Goal: Task Accomplishment & Management: Manage account settings

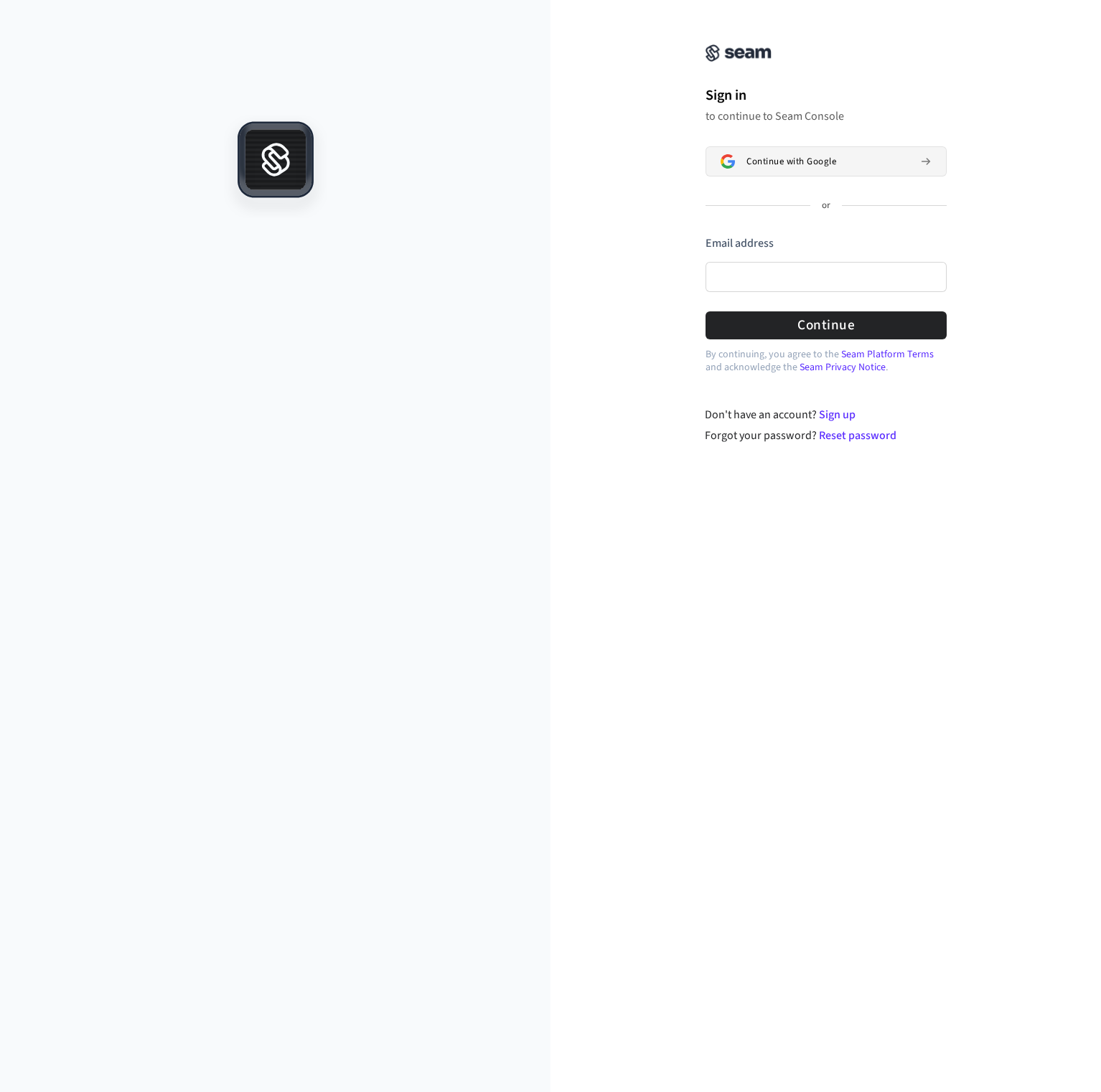
click at [805, 163] on span "Continue with Google" at bounding box center [791, 161] width 89 height 11
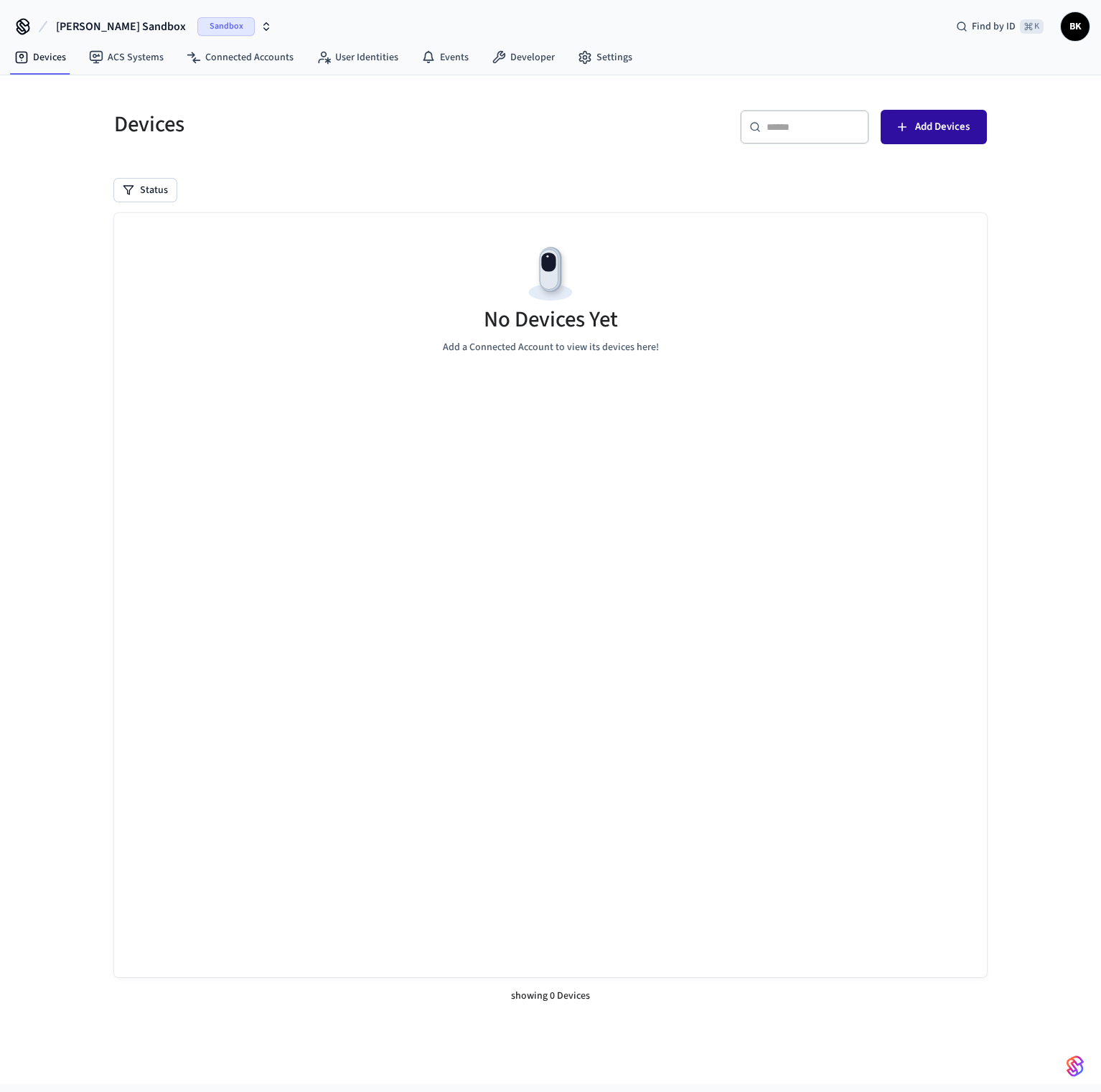
click at [969, 122] on button "Add Devices" at bounding box center [934, 127] width 106 height 34
click at [948, 137] on button "Add Devices" at bounding box center [934, 127] width 106 height 34
click at [97, 67] on link "ACS Systems" at bounding box center [126, 57] width 98 height 26
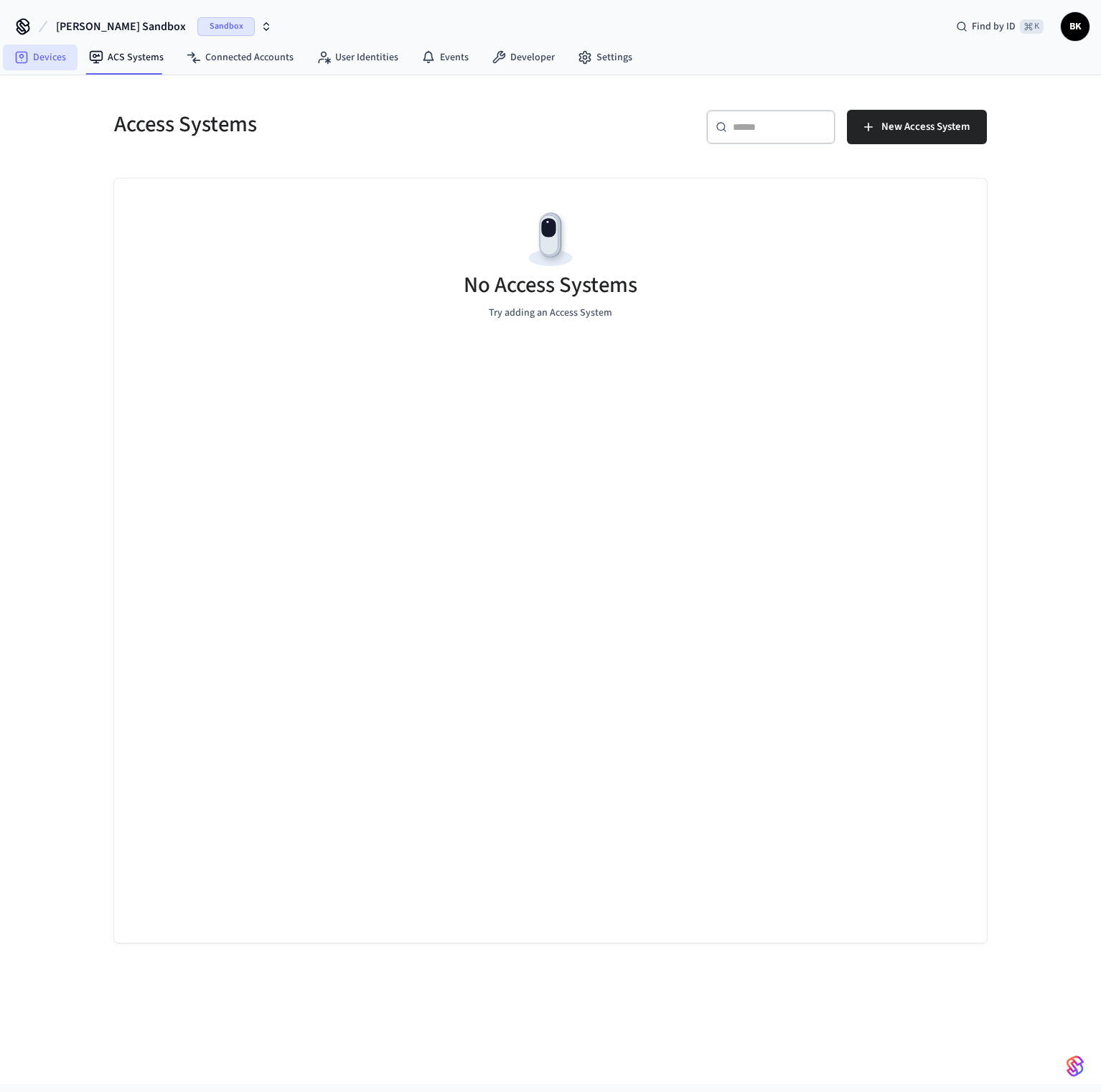
click at [37, 66] on link "Devices" at bounding box center [40, 57] width 75 height 26
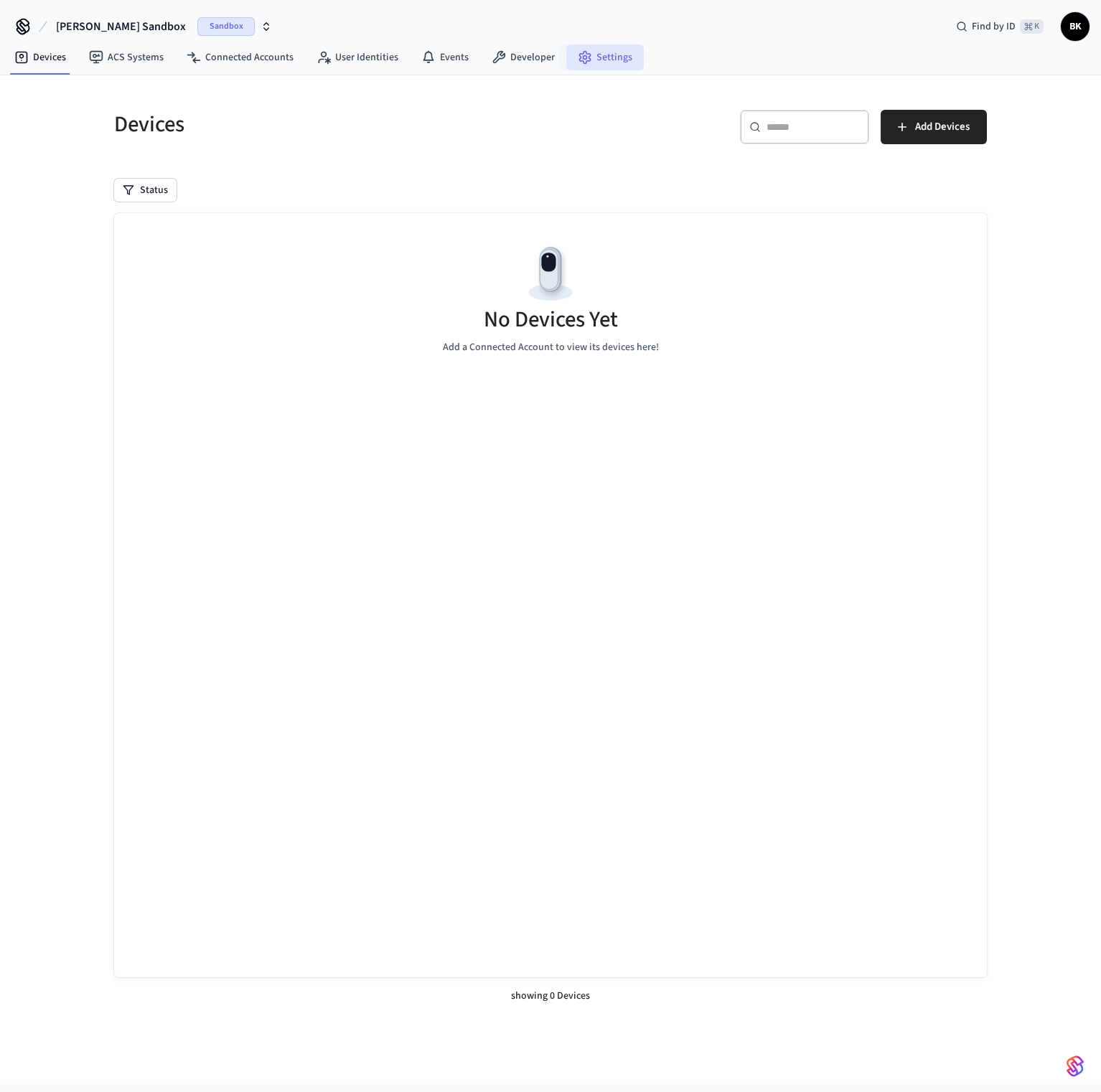
click at [616, 57] on link "Settings" at bounding box center [605, 57] width 78 height 26
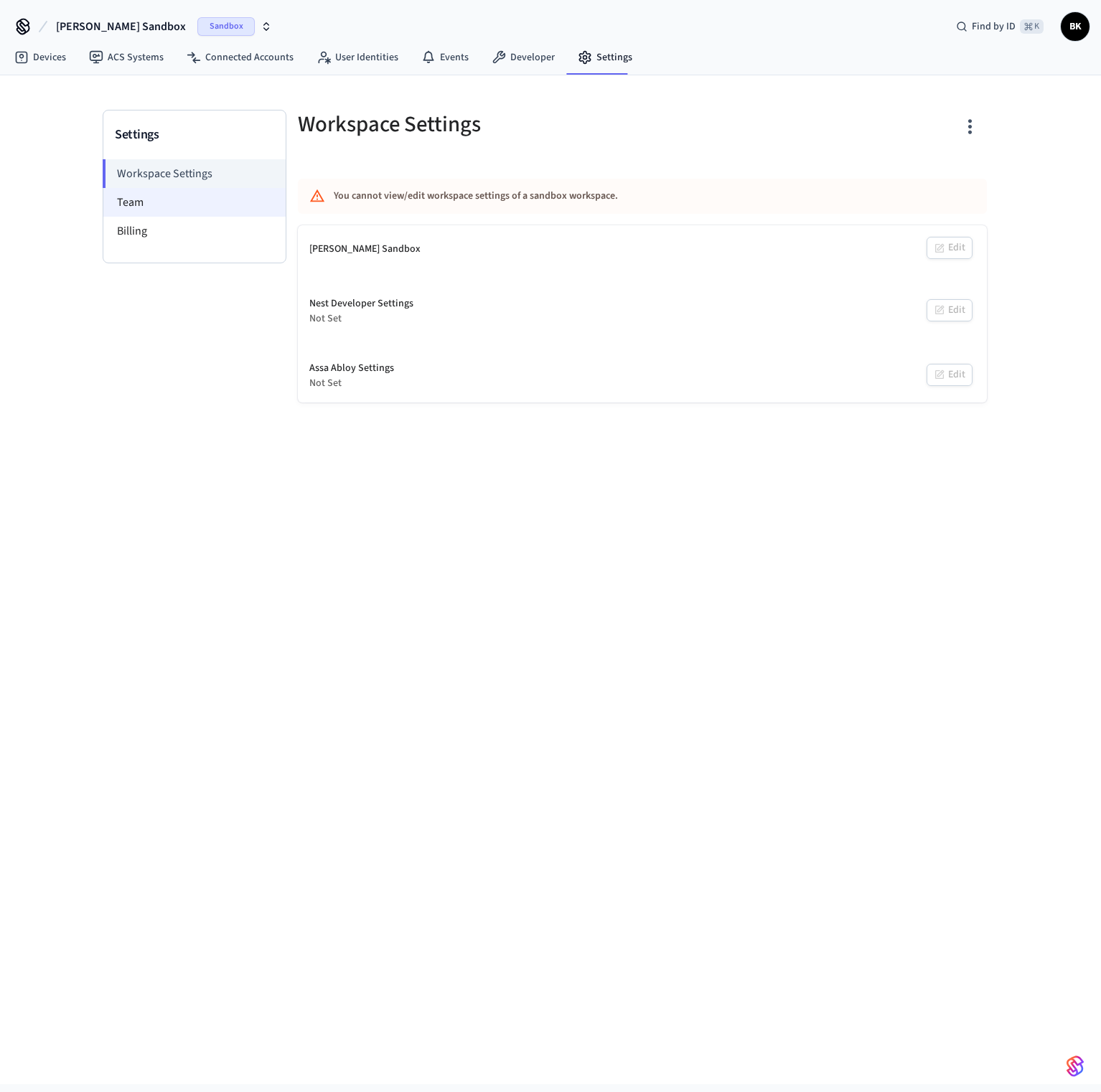
click at [141, 200] on li "Team" at bounding box center [195, 202] width 182 height 28
click at [152, 228] on li "Billing" at bounding box center [195, 231] width 182 height 28
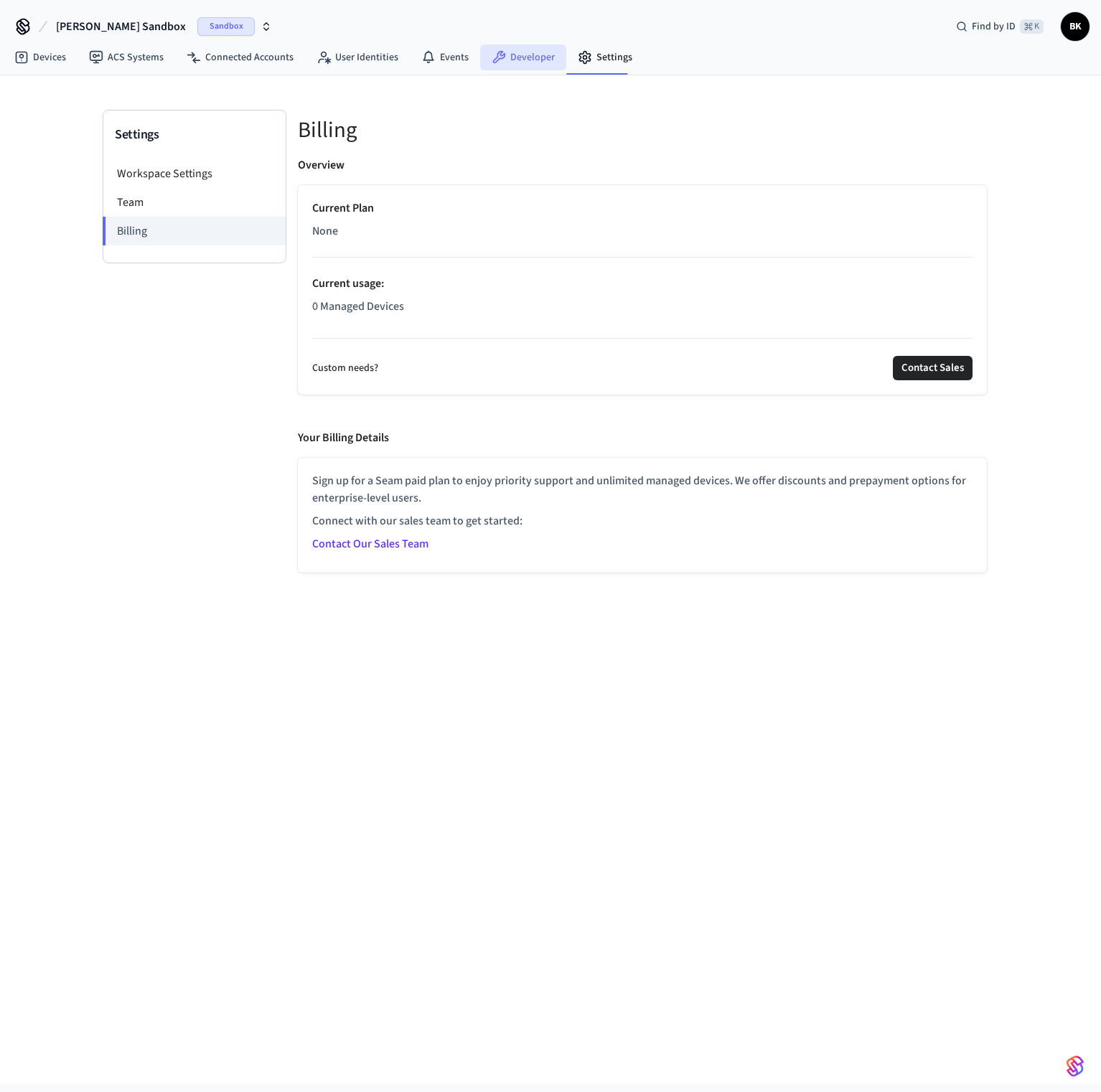
click at [532, 53] on link "Developer" at bounding box center [523, 57] width 86 height 26
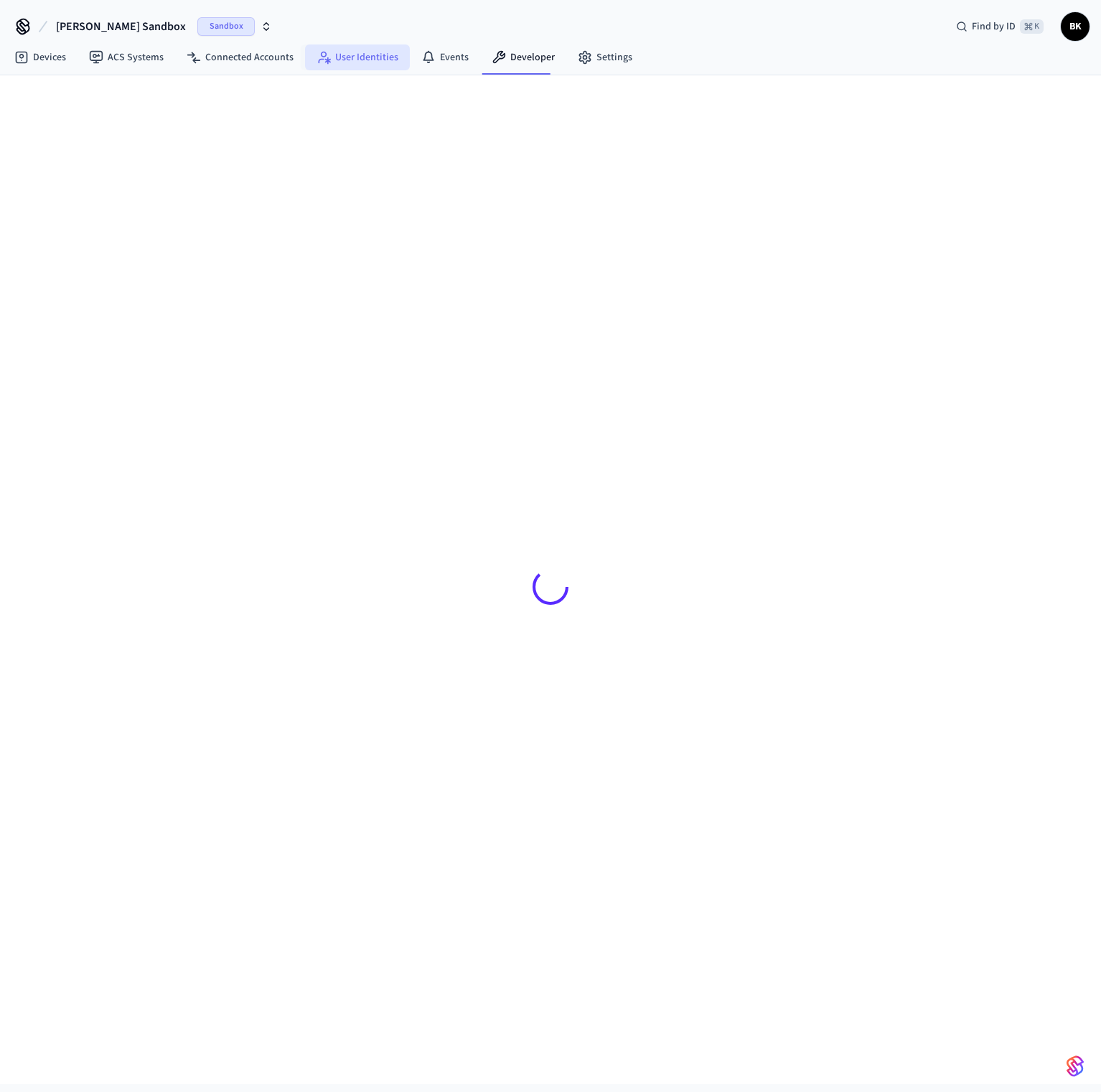
click at [355, 67] on link "User Identities" at bounding box center [357, 57] width 104 height 26
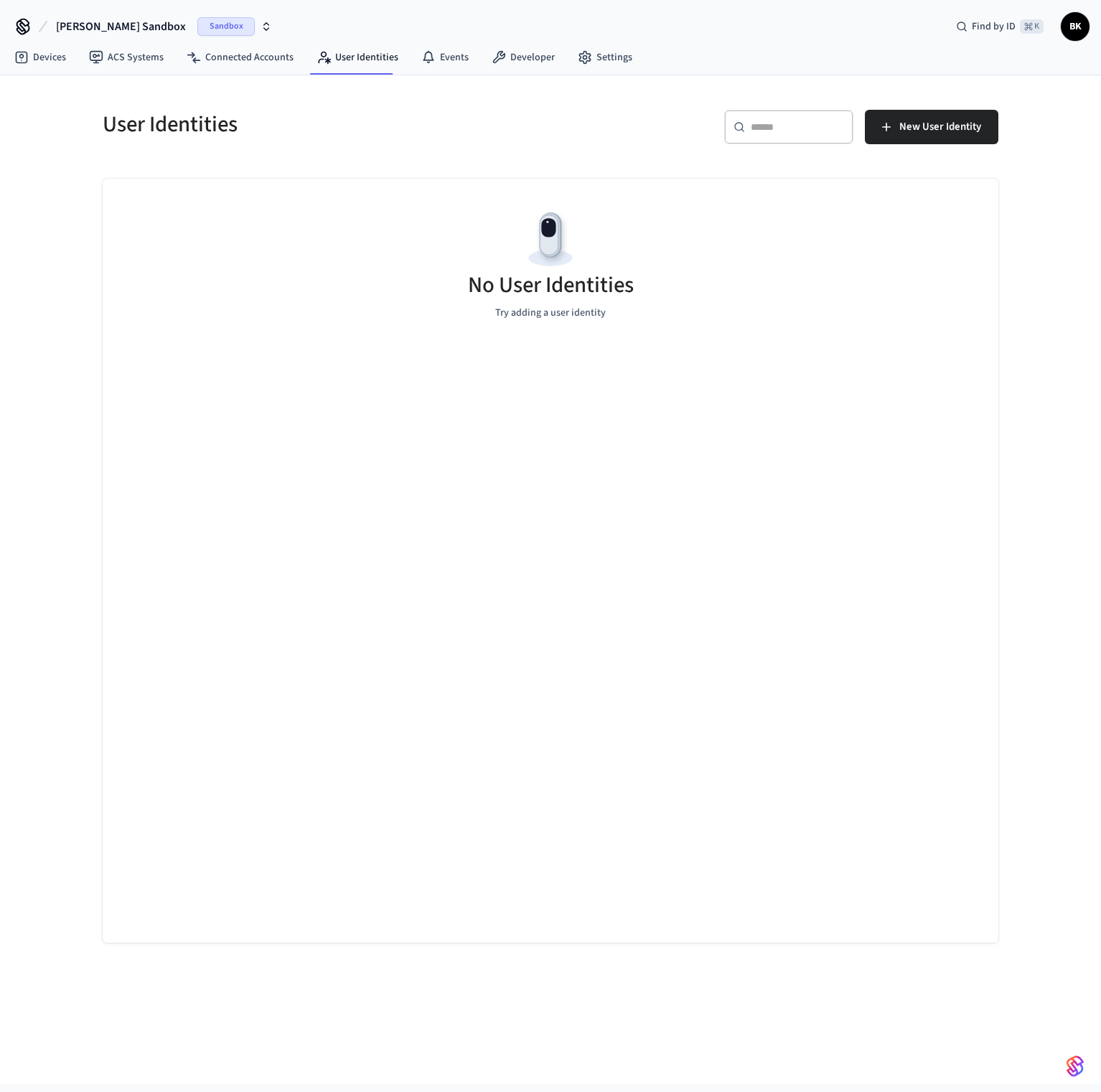
click at [19, 16] on icon at bounding box center [23, 27] width 23 height 23
click at [18, 19] on icon at bounding box center [23, 27] width 23 height 23
